Goal: Transaction & Acquisition: Purchase product/service

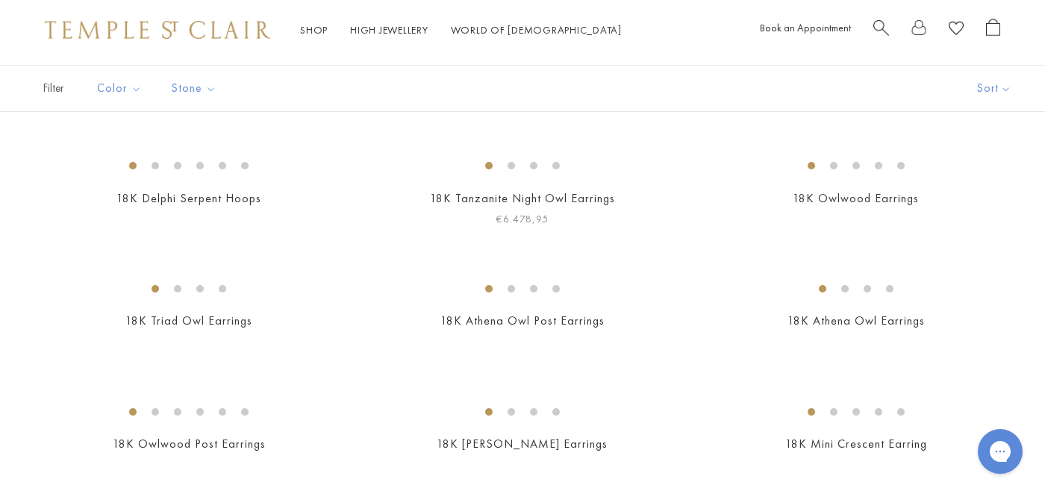
scroll to position [99, 0]
click at [0, 0] on img at bounding box center [0, 0] width 0 height 0
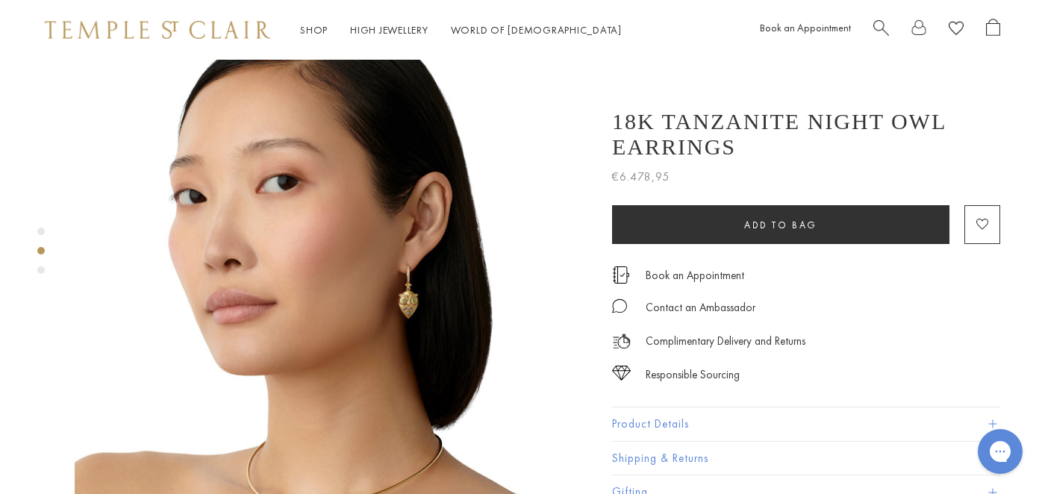
scroll to position [577, 0]
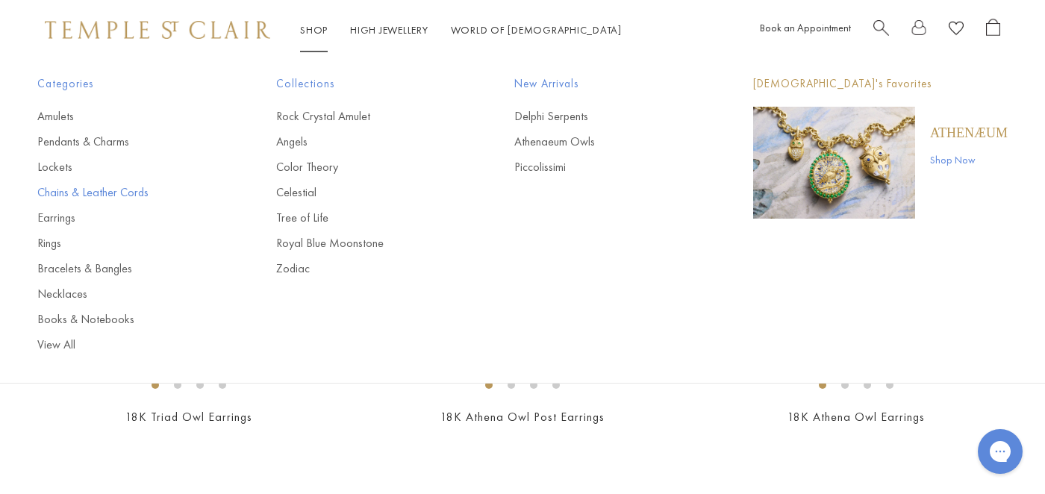
click at [130, 190] on link "Chains & Leather Cords" at bounding box center [126, 192] width 179 height 16
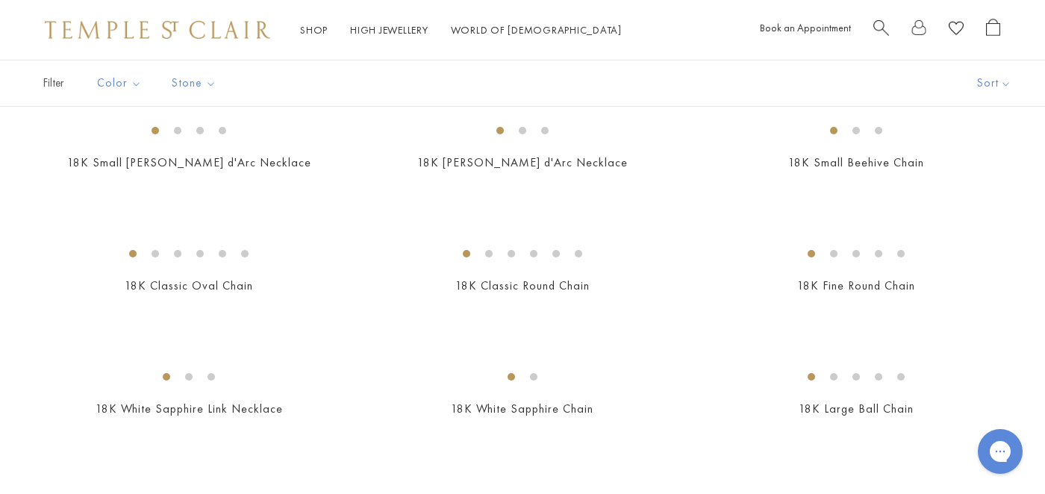
scroll to position [243, 0]
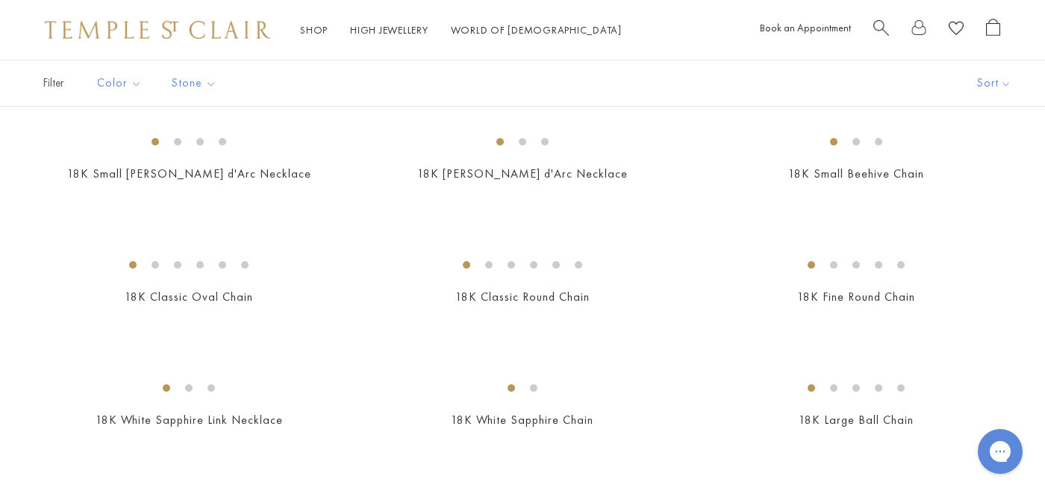
click at [0, 0] on img at bounding box center [0, 0] width 0 height 0
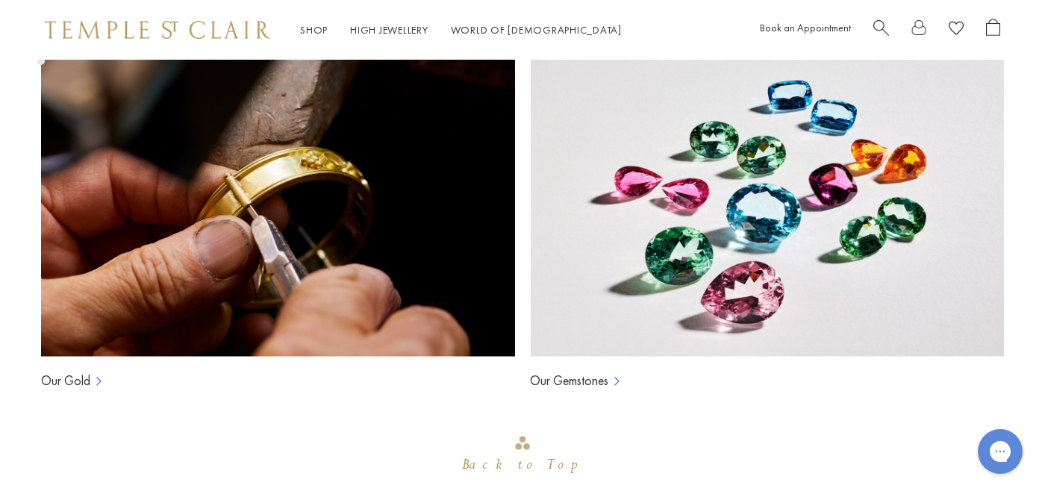
scroll to position [998, 0]
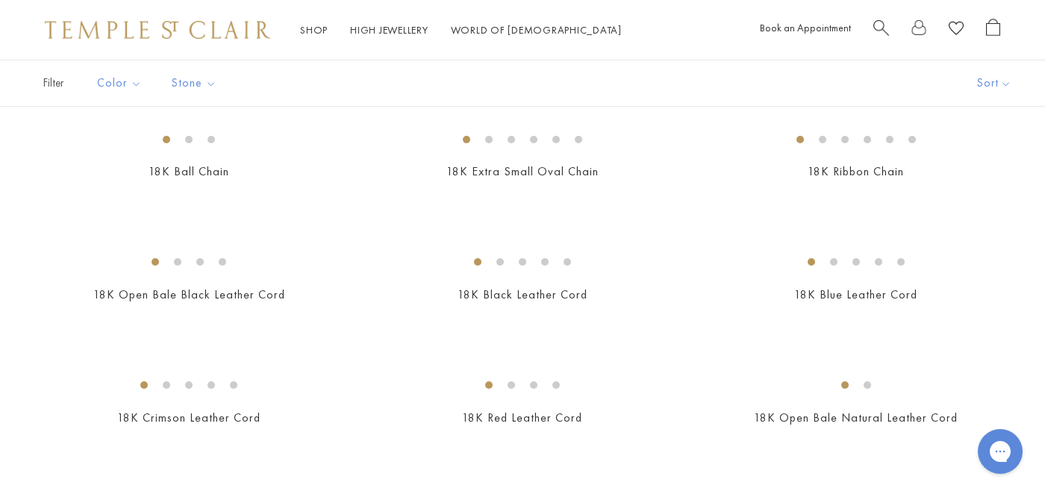
scroll to position [604, 0]
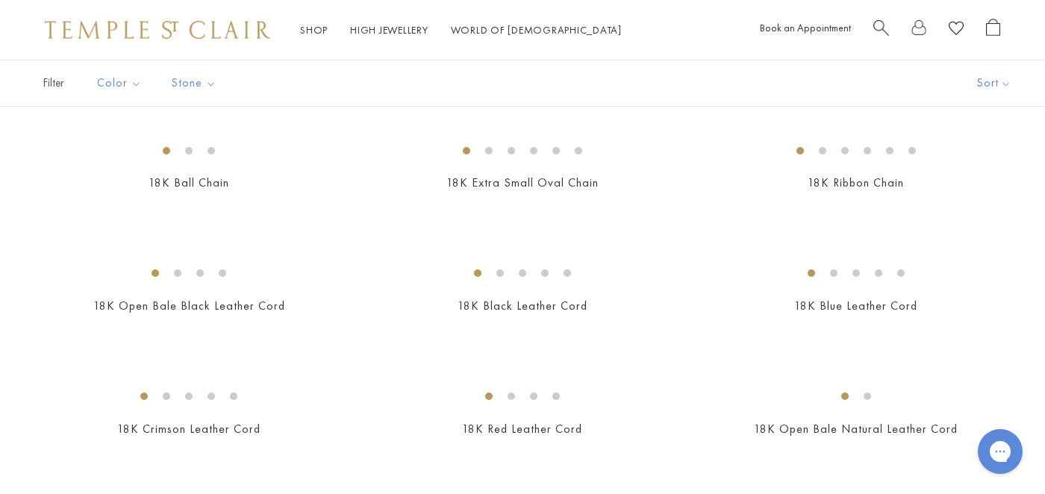
click at [0, 0] on img at bounding box center [0, 0] width 0 height 0
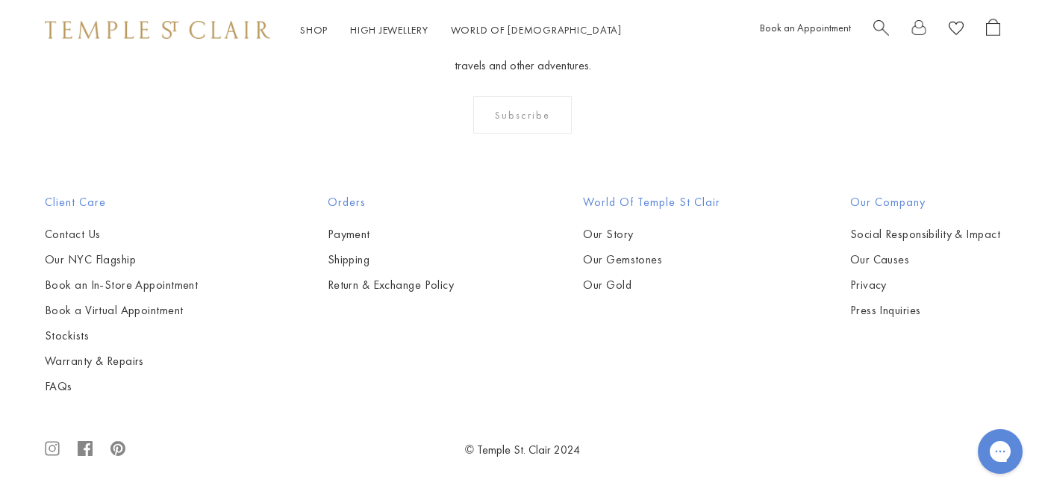
scroll to position [1628, 0]
